Goal: Browse casually: Explore the website without a specific task or goal

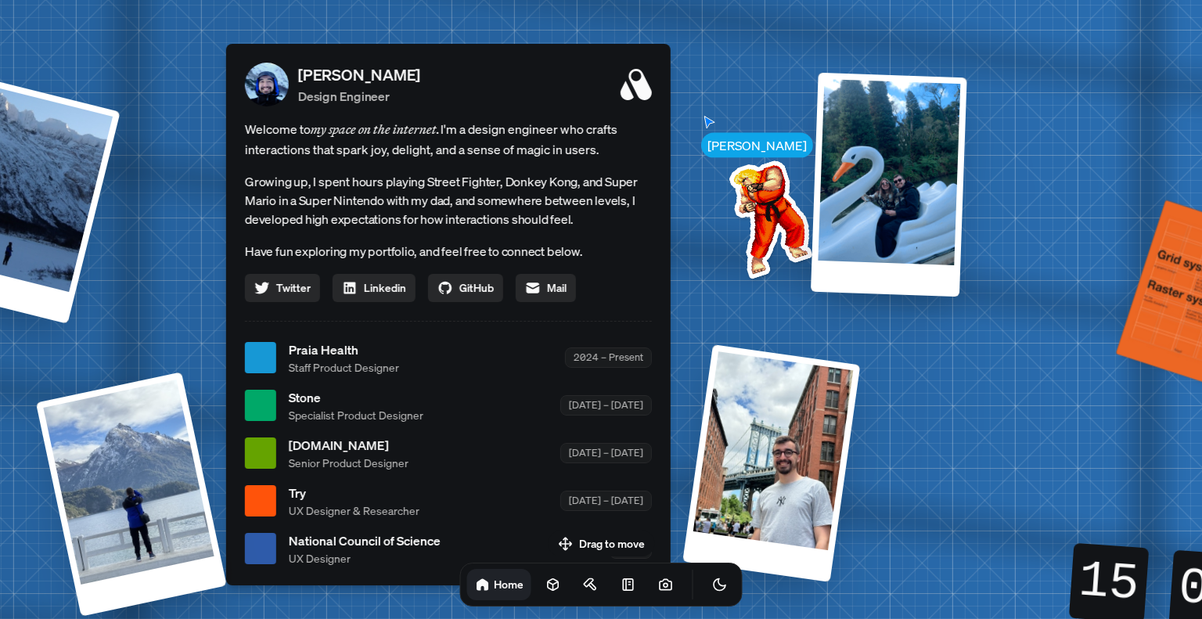
drag, startPoint x: 618, startPoint y: 251, endPoint x: 471, endPoint y: 194, distance: 157.8
click at [471, 194] on p "Growing up, I spent hours playing Street Fighter, Donkey Kong, and Super Mario …" at bounding box center [448, 200] width 407 height 56
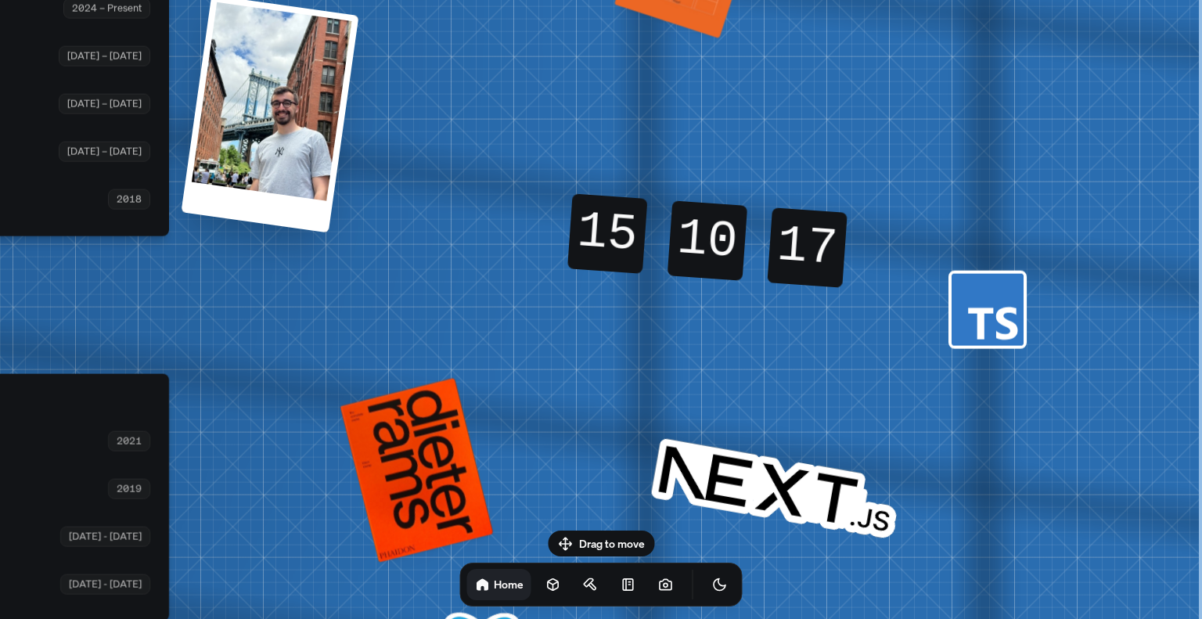
drag, startPoint x: 1008, startPoint y: 420, endPoint x: 488, endPoint y: 71, distance: 626.6
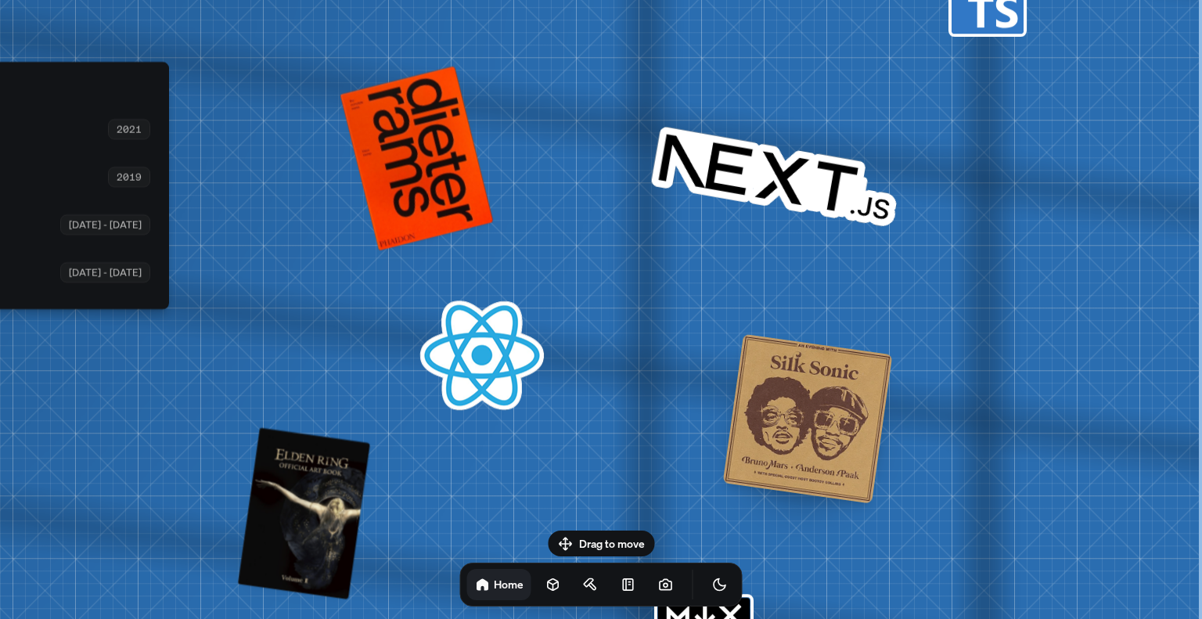
drag, startPoint x: 799, startPoint y: 340, endPoint x: 595, endPoint y: 59, distance: 347.4
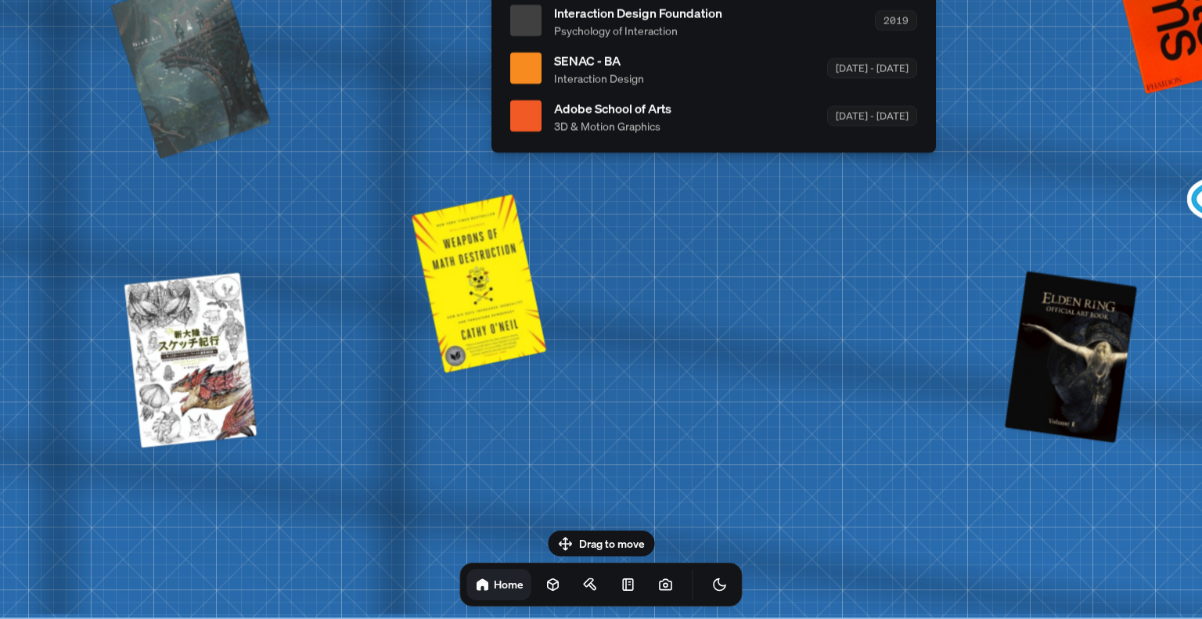
drag, startPoint x: 316, startPoint y: 271, endPoint x: 952, endPoint y: 134, distance: 650.1
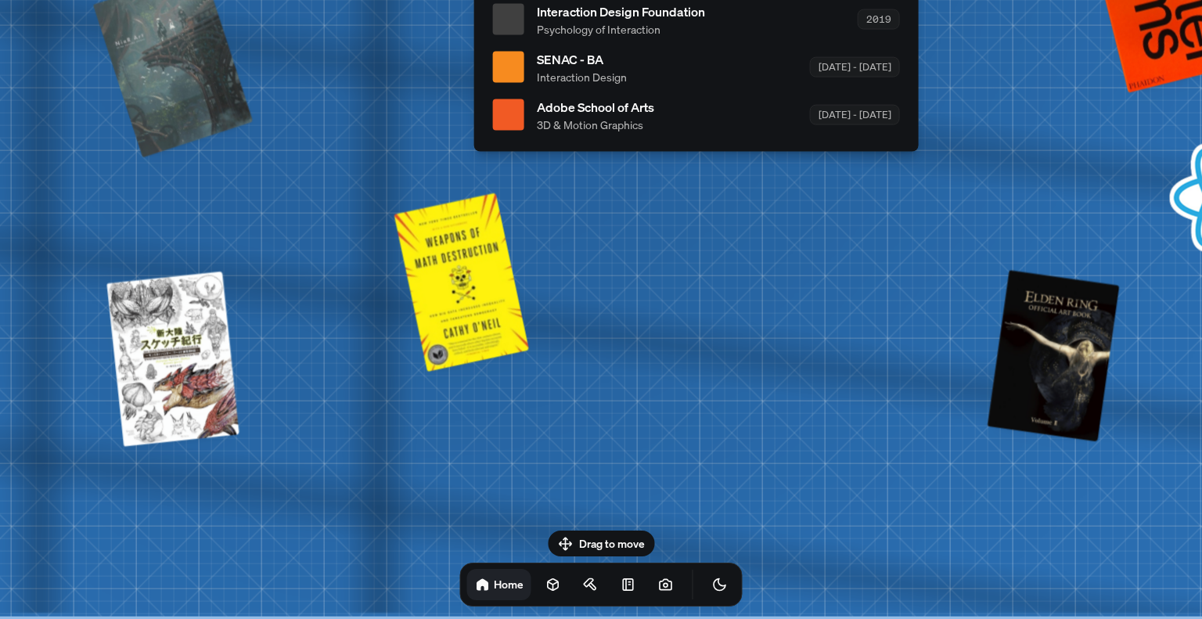
drag, startPoint x: 693, startPoint y: 325, endPoint x: 877, endPoint y: 514, distance: 264.0
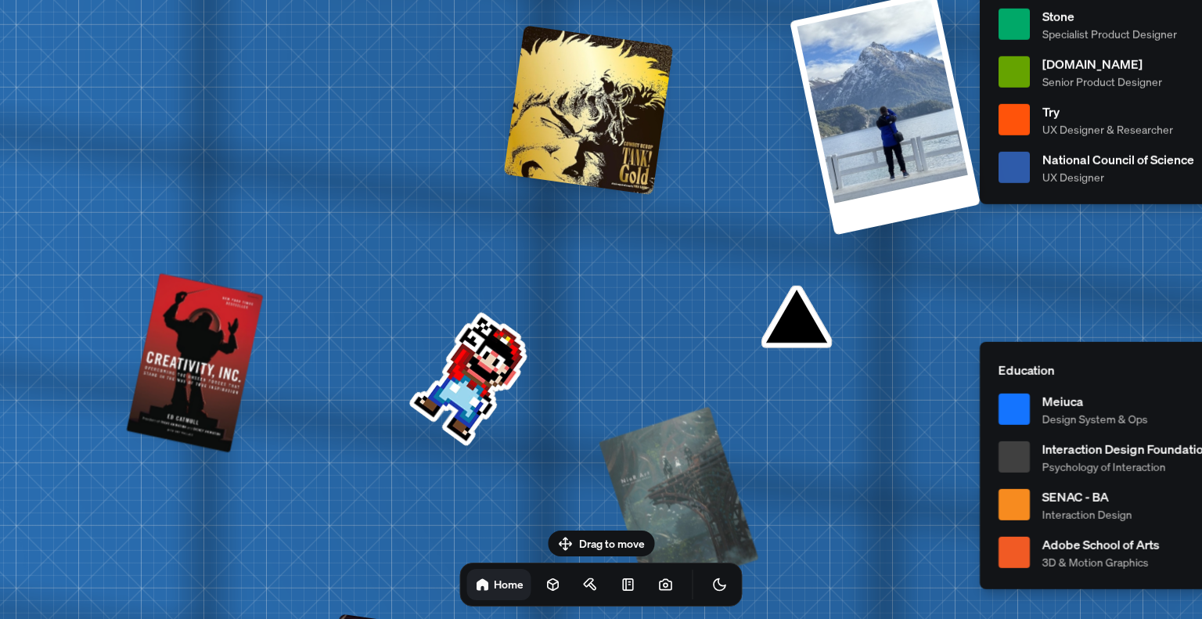
drag, startPoint x: 620, startPoint y: 155, endPoint x: 889, endPoint y: 386, distance: 354.7
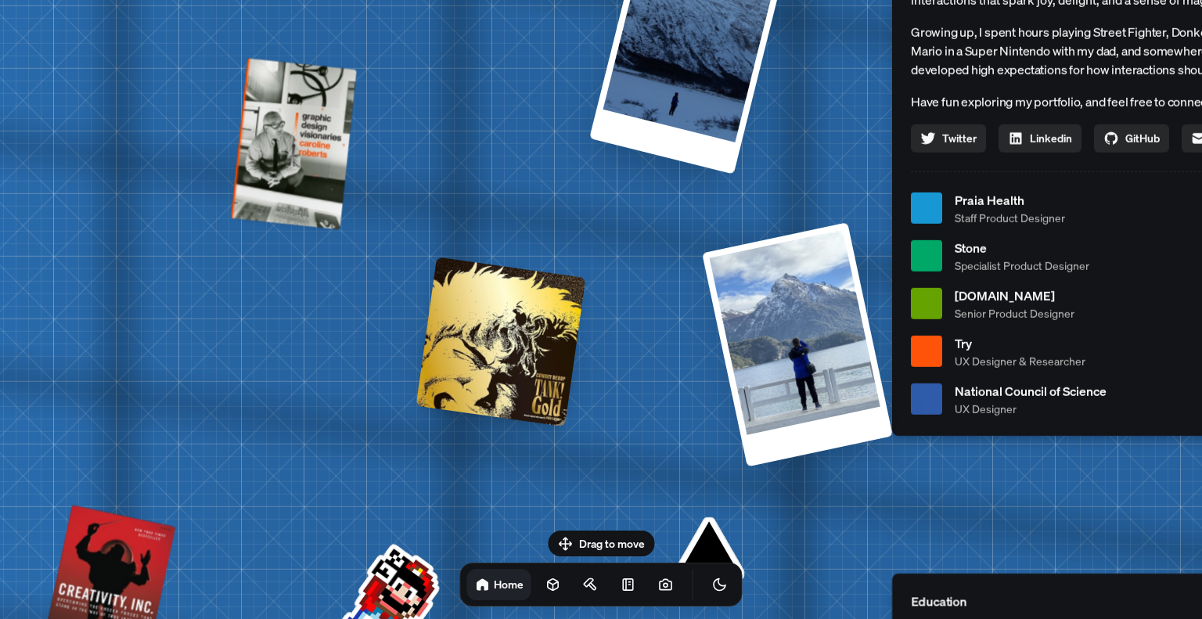
drag, startPoint x: 776, startPoint y: 265, endPoint x: 484, endPoint y: 430, distance: 335.8
click at [481, 430] on div "[PERSON_NAME] [PERSON_NAME] Design Engineer Welcome to my space on the internet…" at bounding box center [1118, 208] width 2342 height 2050
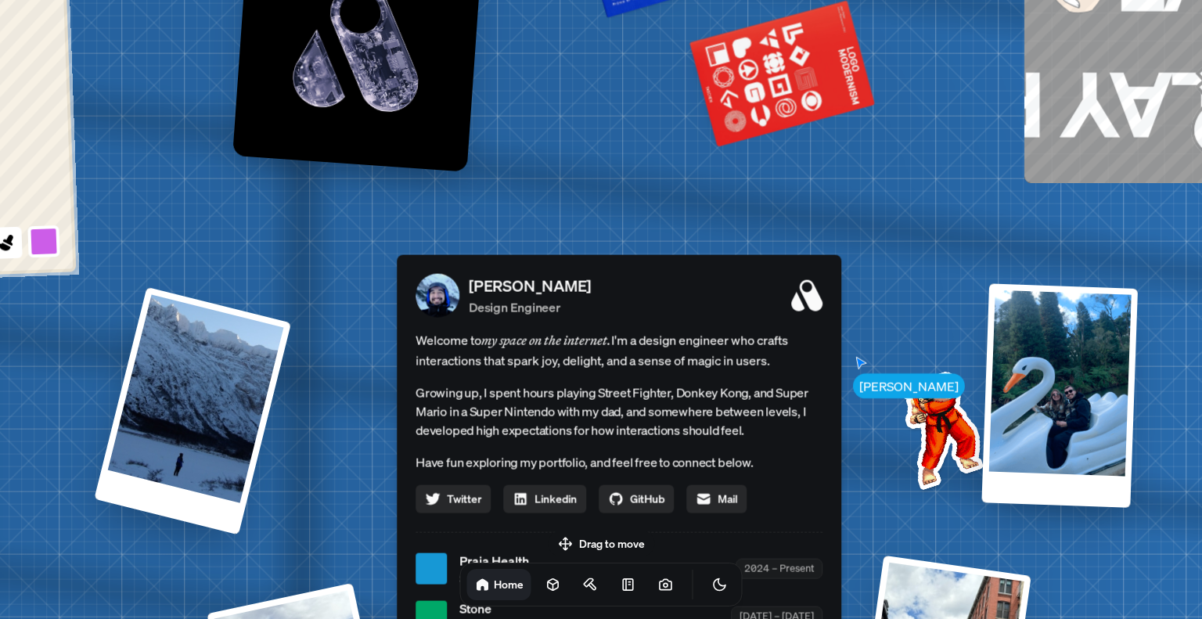
drag, startPoint x: 630, startPoint y: 111, endPoint x: 334, endPoint y: 521, distance: 505.7
click at [334, 521] on div "[PERSON_NAME] [PERSON_NAME] Design Engineer Welcome to my space on the internet…" at bounding box center [622, 569] width 2342 height 2050
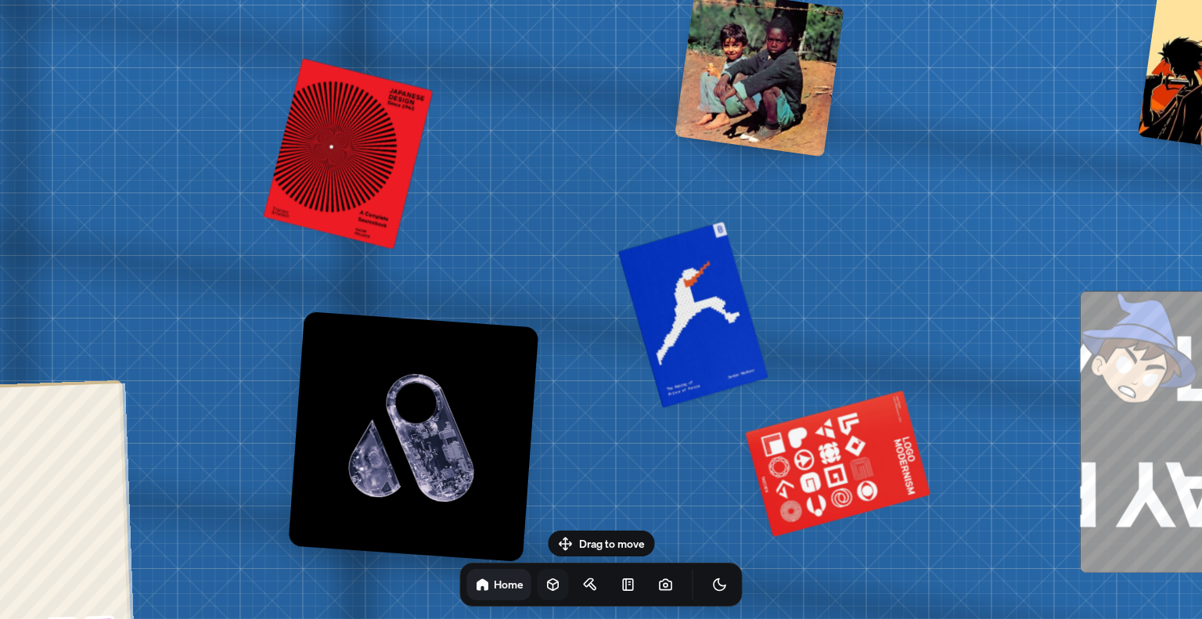
drag, startPoint x: 513, startPoint y: 153, endPoint x: 542, endPoint y: 589, distance: 437.7
click at [542, 0] on body "[PERSON_NAME] [PERSON_NAME] Design Engineer Welcome to my space on the internet…" at bounding box center [601, 0] width 1202 height 0
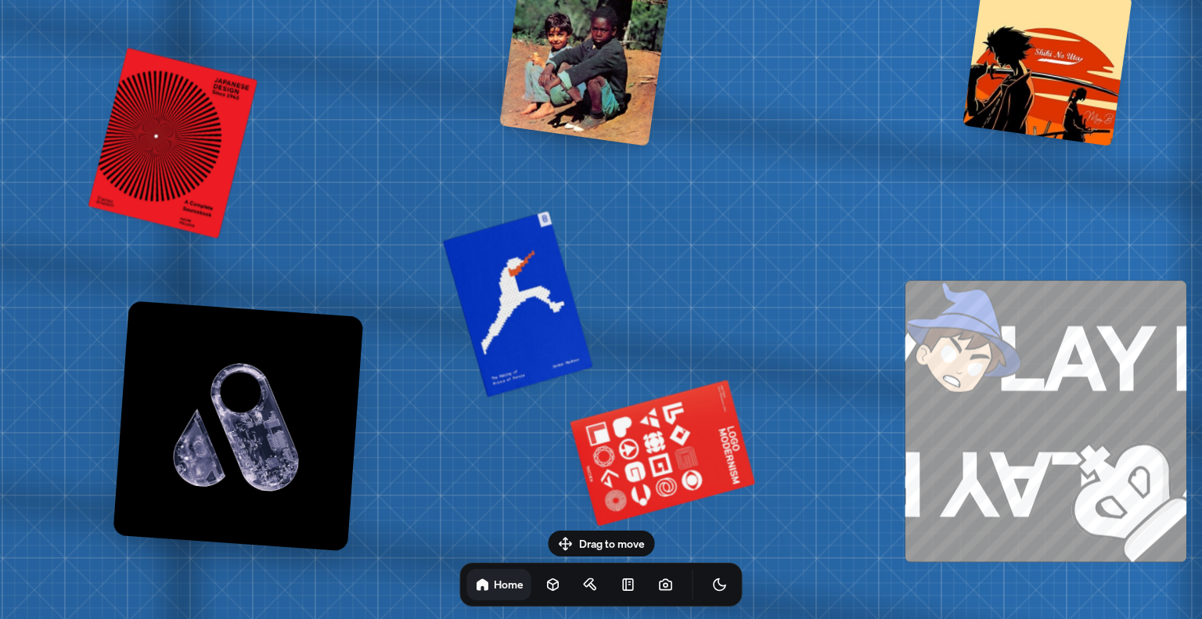
drag, startPoint x: 763, startPoint y: 372, endPoint x: 618, endPoint y: 344, distance: 147.5
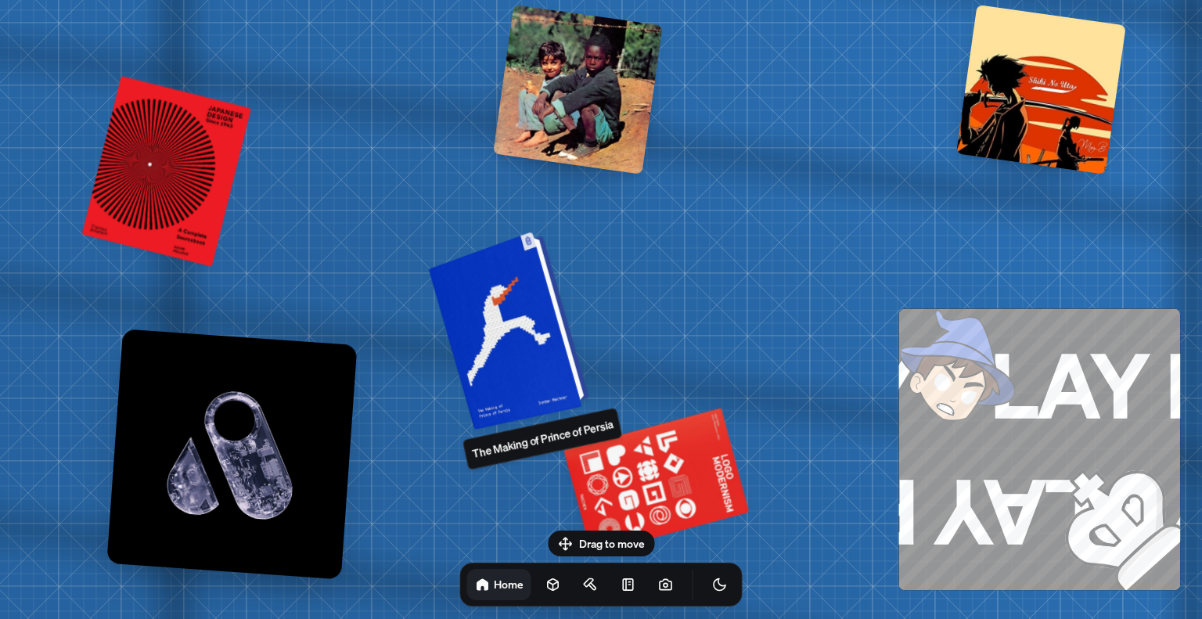
click at [517, 322] on div at bounding box center [511, 328] width 149 height 191
